Goal: Task Accomplishment & Management: Manage account settings

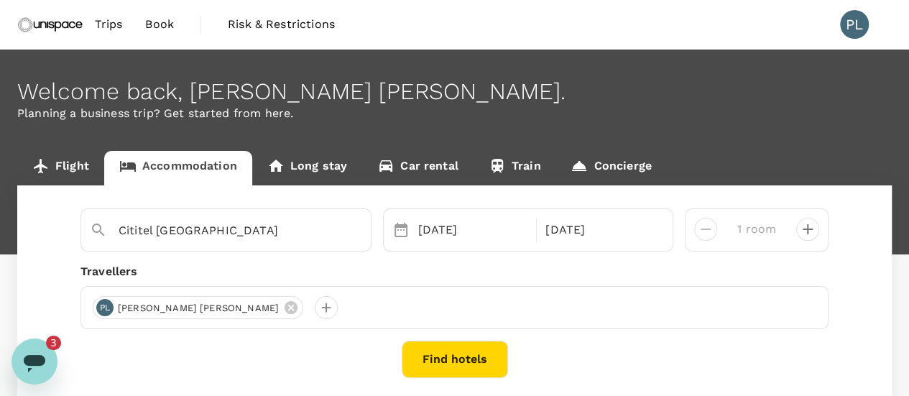
scroll to position [5517, 0]
click at [32, 367] on icon "Open messaging window, 3 unread messages" at bounding box center [35, 361] width 26 height 26
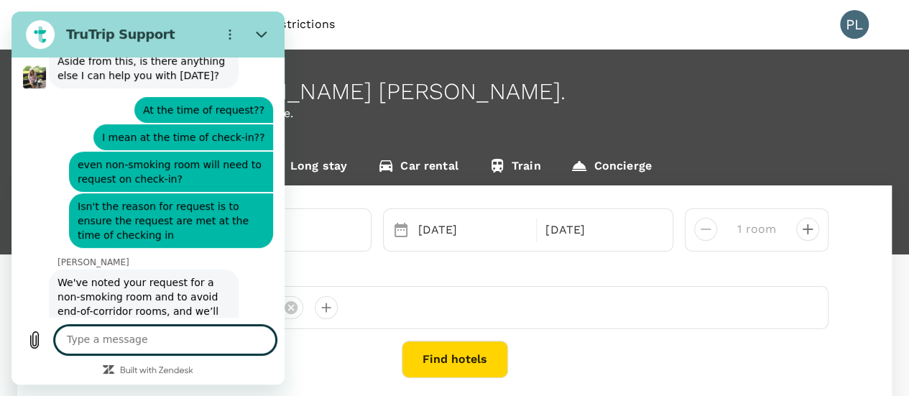
scroll to position [5533, 0]
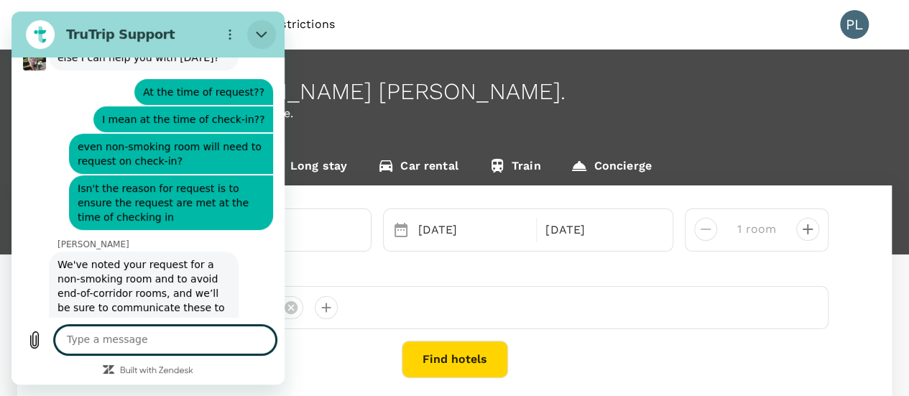
click at [259, 34] on icon "Close" at bounding box center [261, 35] width 11 height 6
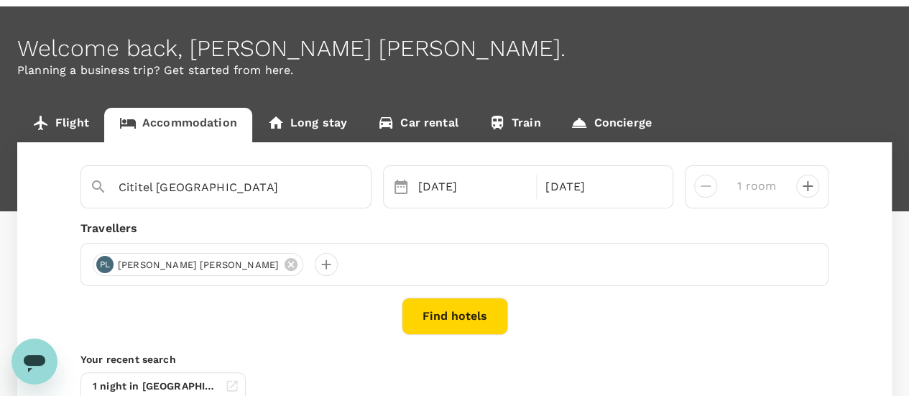
scroll to position [0, 0]
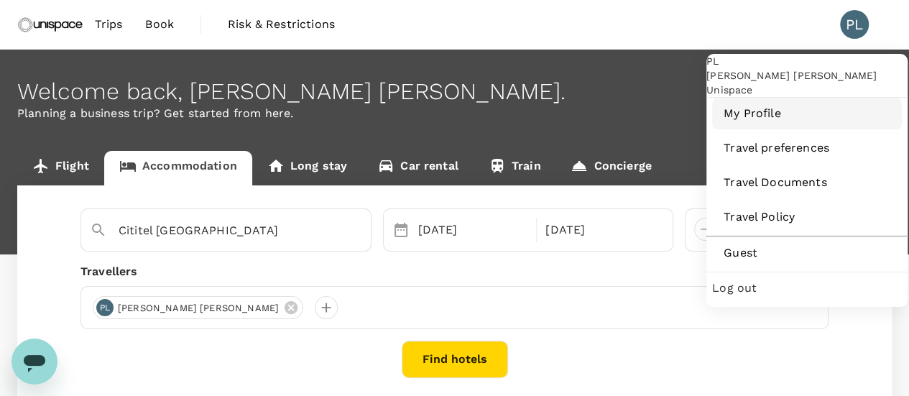
click at [758, 122] on span "My Profile" at bounding box center [806, 113] width 167 height 17
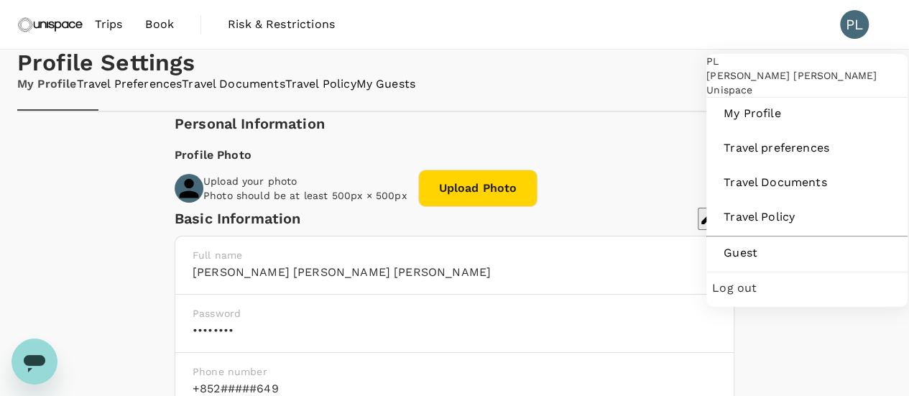
click at [859, 23] on div "PL" at bounding box center [854, 24] width 29 height 29
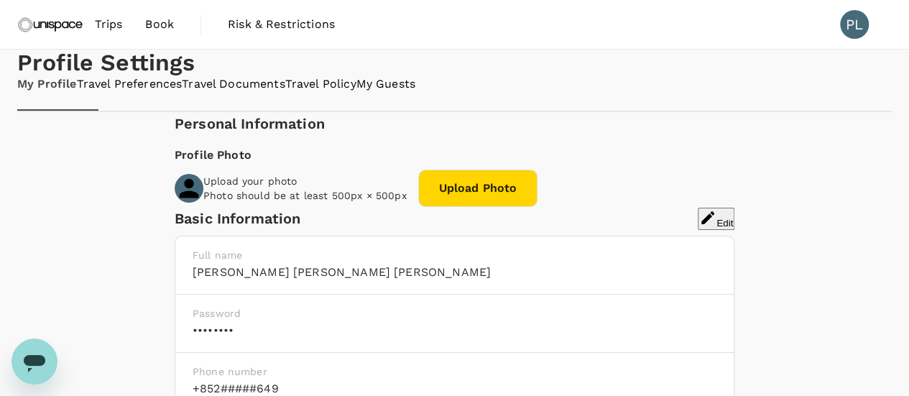
click at [158, 93] on link "Travel Preferences" at bounding box center [130, 84] width 106 height 17
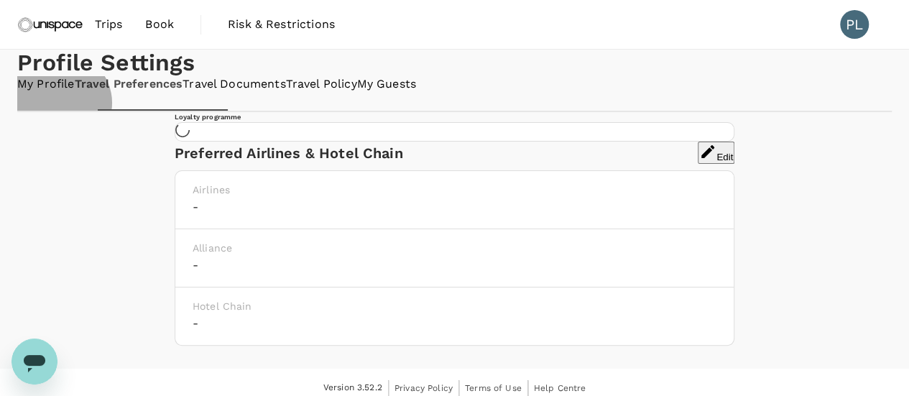
click at [60, 93] on link "My Profile" at bounding box center [45, 84] width 57 height 17
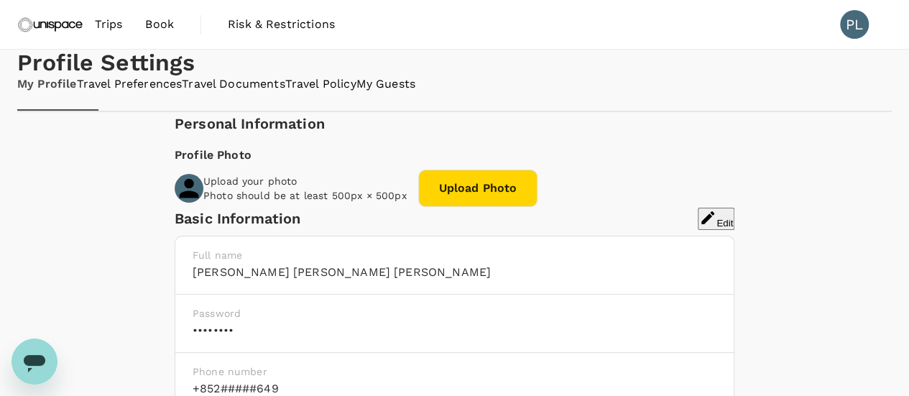
click at [263, 93] on link "Travel Documents" at bounding box center [233, 84] width 103 height 17
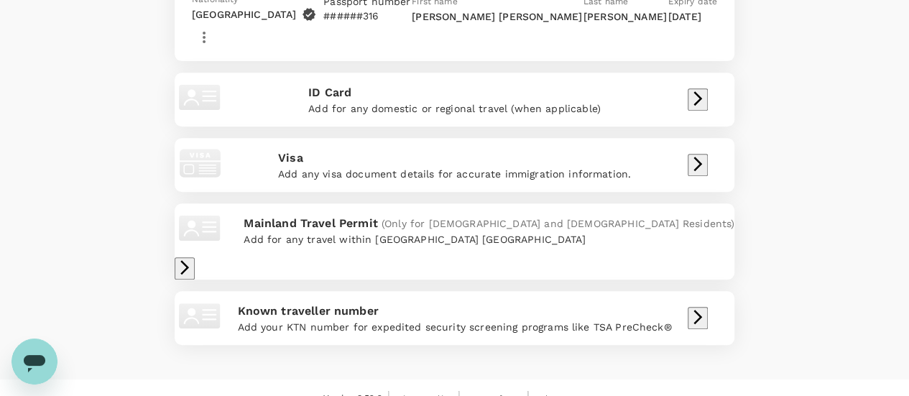
scroll to position [359, 0]
